Goal: Navigation & Orientation: Find specific page/section

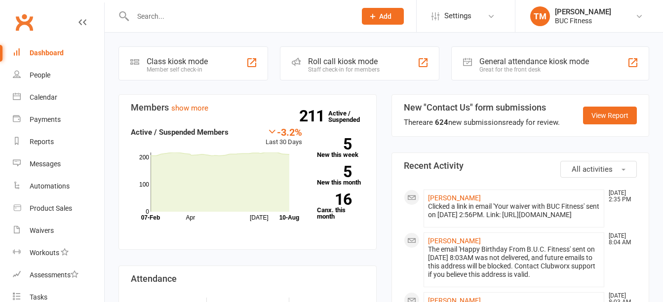
click at [171, 19] on input "text" at bounding box center [239, 16] width 219 height 14
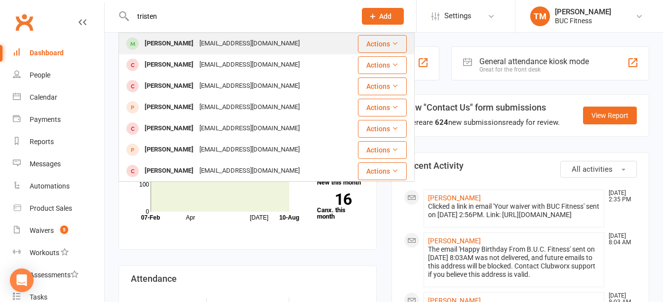
type input "tristen"
click at [175, 40] on div "[PERSON_NAME]" at bounding box center [169, 44] width 55 height 14
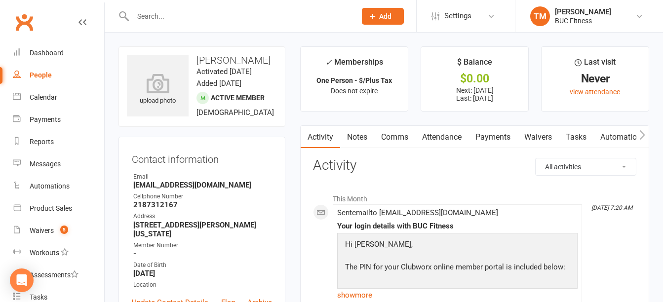
click at [498, 137] on link "Payments" at bounding box center [493, 137] width 49 height 23
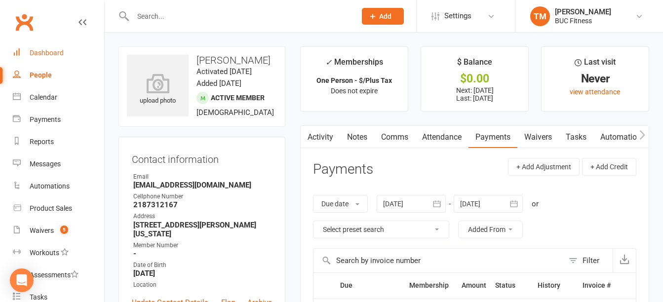
click at [47, 49] on div "Dashboard" at bounding box center [47, 53] width 34 height 8
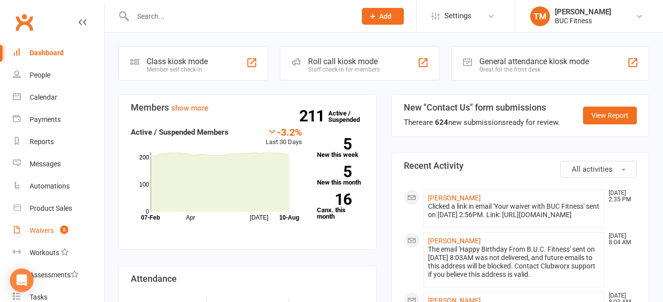
click at [43, 230] on div "Waivers" at bounding box center [42, 231] width 24 height 8
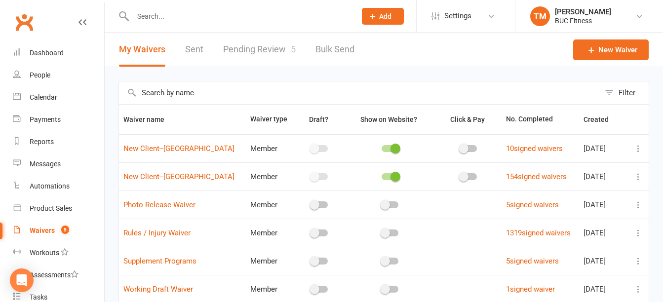
click at [250, 48] on link "Pending Review 5" at bounding box center [259, 50] width 73 height 34
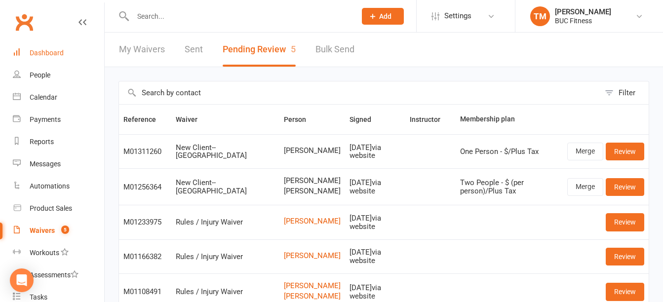
click at [55, 49] on div "Dashboard" at bounding box center [47, 53] width 34 height 8
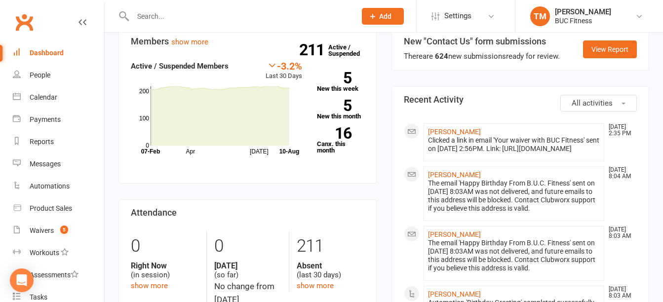
scroll to position [49, 0]
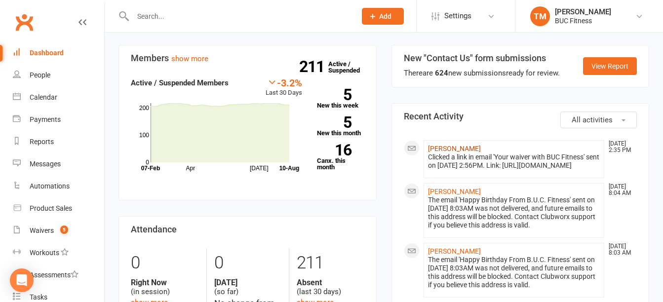
click at [463, 152] on link "[PERSON_NAME]" at bounding box center [454, 149] width 53 height 8
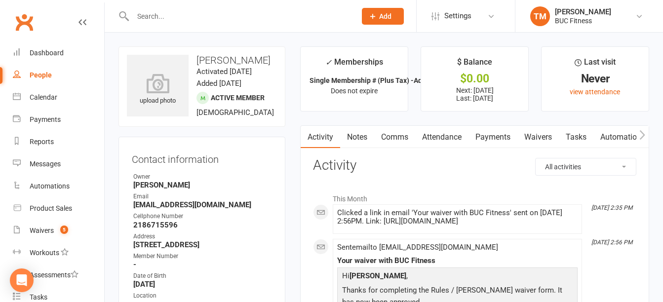
click at [556, 135] on link "Waivers" at bounding box center [538, 137] width 41 height 23
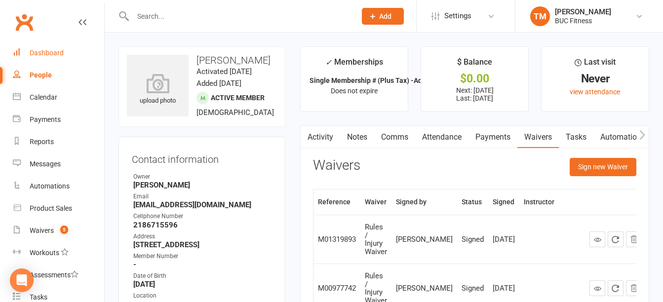
click at [50, 56] on div "Dashboard" at bounding box center [47, 53] width 34 height 8
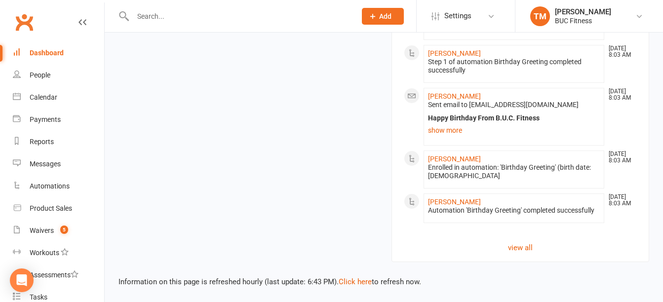
scroll to position [917, 0]
click at [43, 51] on div "Dashboard" at bounding box center [47, 53] width 34 height 8
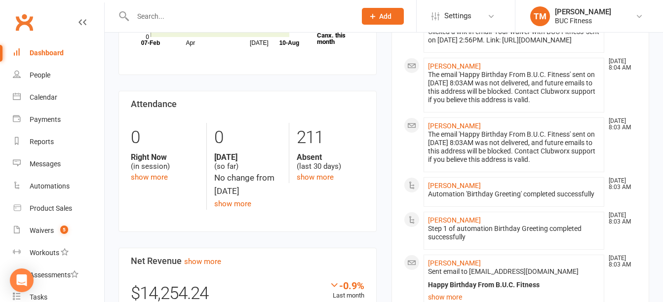
scroll to position [0, 0]
